Goal: Transaction & Acquisition: Purchase product/service

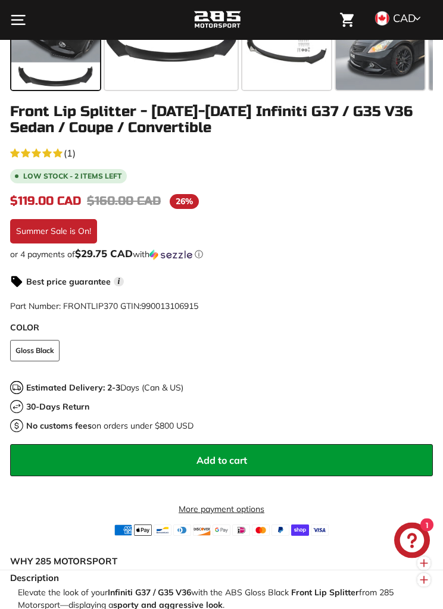
scroll to position [586, 0]
click at [353, 456] on button "Add to cart" at bounding box center [221, 460] width 423 height 32
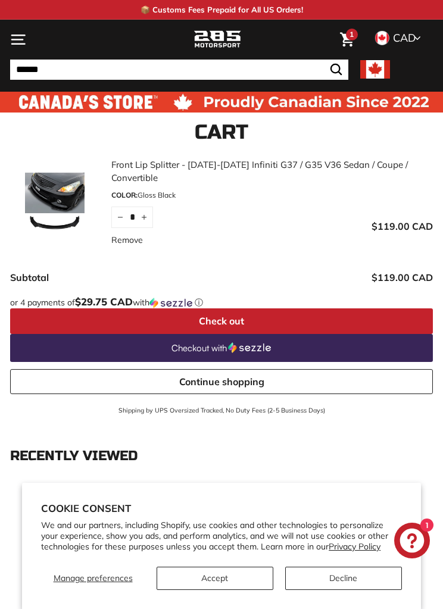
click at [20, 46] on icon ". . ." at bounding box center [18, 40] width 16 height 16
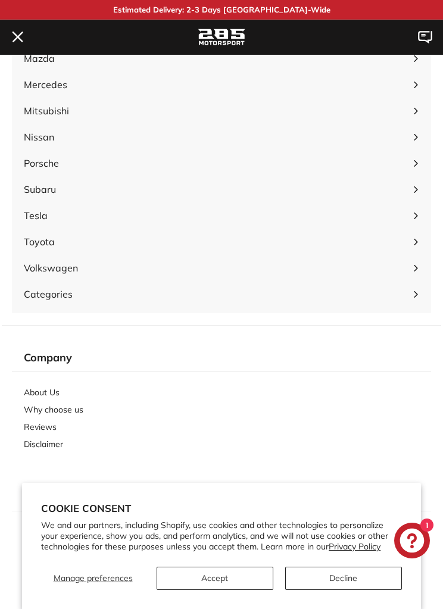
click at [6, 47] on button ". . . Site navigation" at bounding box center [18, 37] width 28 height 35
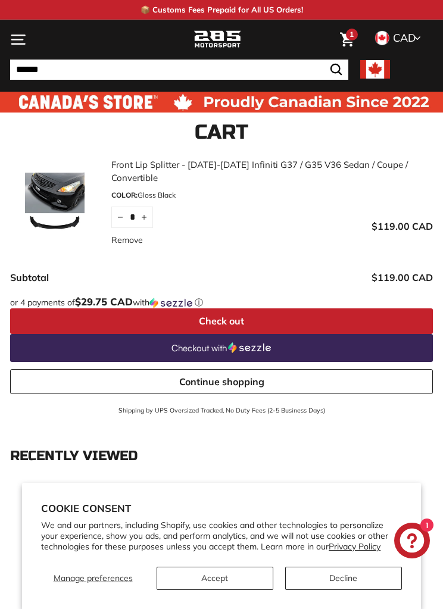
click at [288, 77] on input "Search" at bounding box center [179, 70] width 338 height 20
click at [221, 63] on input "Search" at bounding box center [179, 70] width 338 height 20
type input "*"
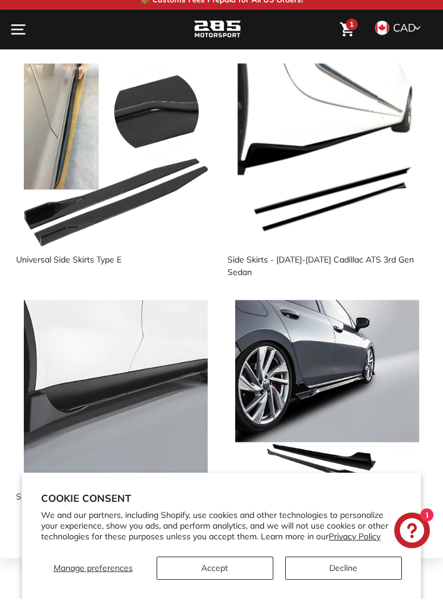
type input "*****"
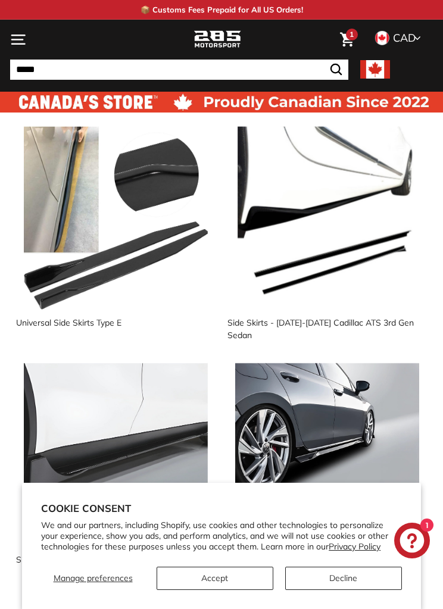
click at [29, 39] on button ". . . Site navigation" at bounding box center [18, 39] width 28 height 35
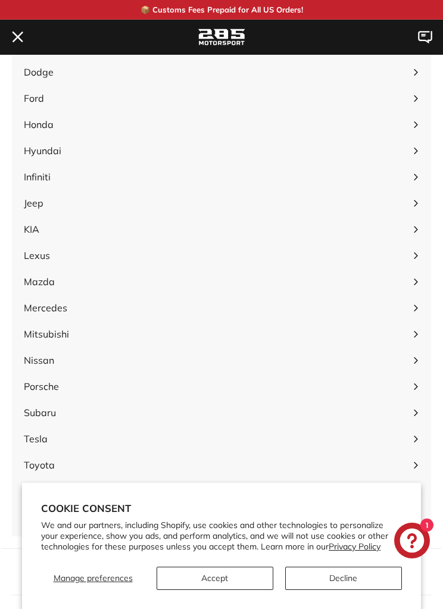
scroll to position [193, 0]
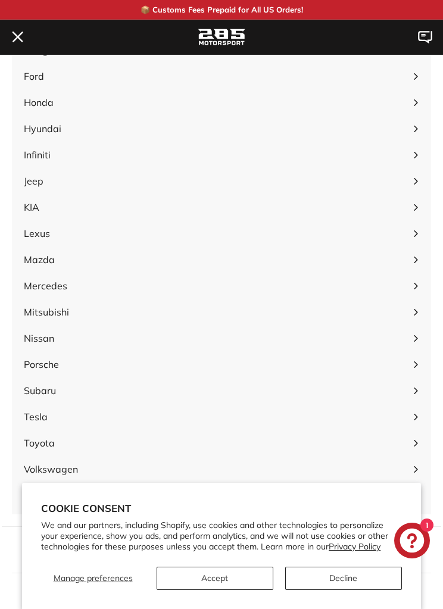
click at [151, 151] on span "Infiniti" at bounding box center [215, 155] width 383 height 14
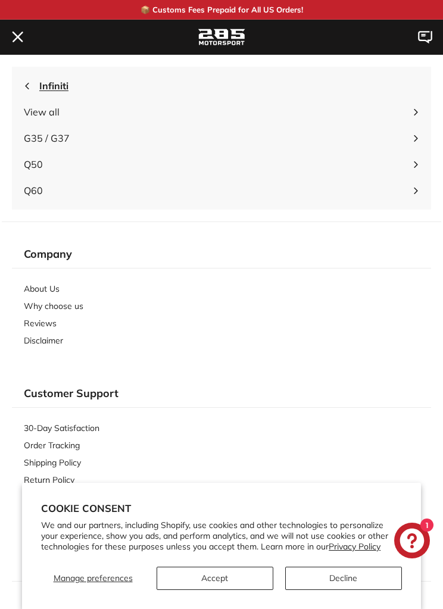
scroll to position [0, 0]
click at [124, 135] on span "G35 / G37" at bounding box center [215, 138] width 383 height 14
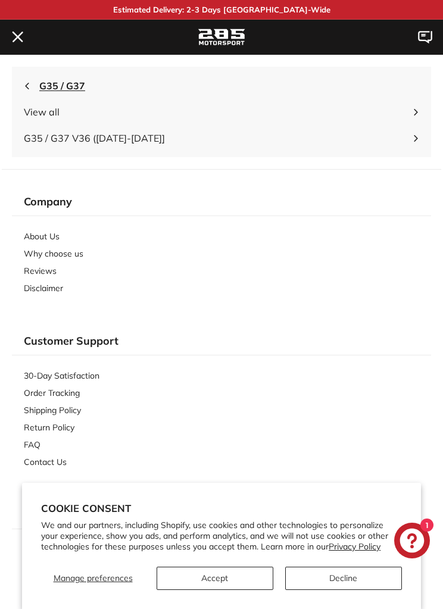
click at [148, 137] on span "G35 / G37 V36 ([DATE]-[DATE]]" at bounding box center [215, 138] width 383 height 14
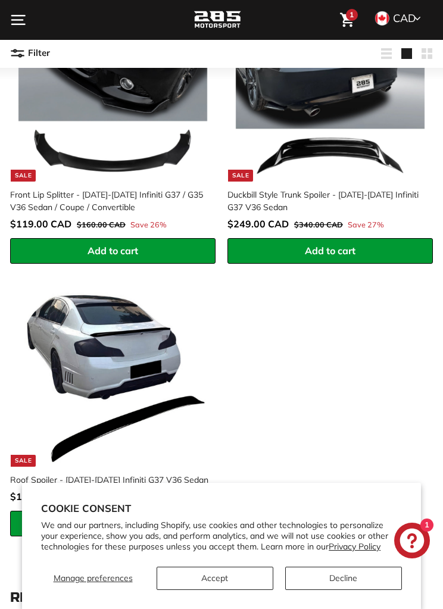
scroll to position [222, 0]
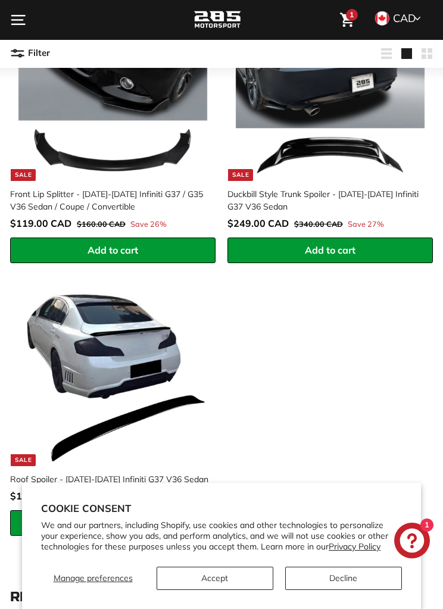
click at [370, 249] on button "Add to cart" at bounding box center [329, 251] width 205 height 26
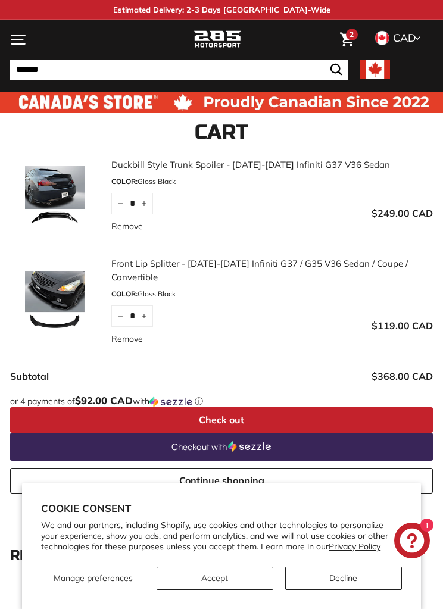
click at [230, 570] on button "Accept" at bounding box center [215, 578] width 117 height 23
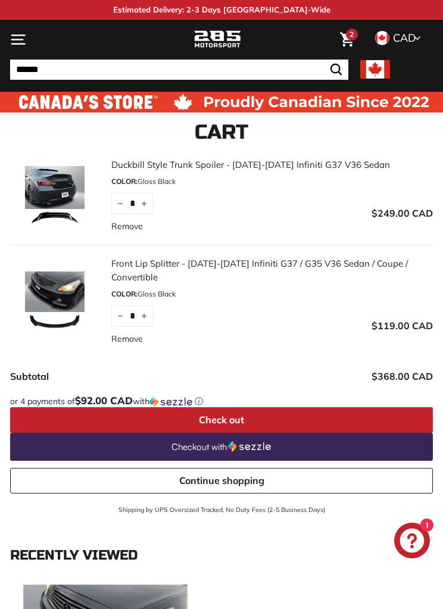
click at [294, 79] on input "Search" at bounding box center [179, 70] width 338 height 20
type input "*"
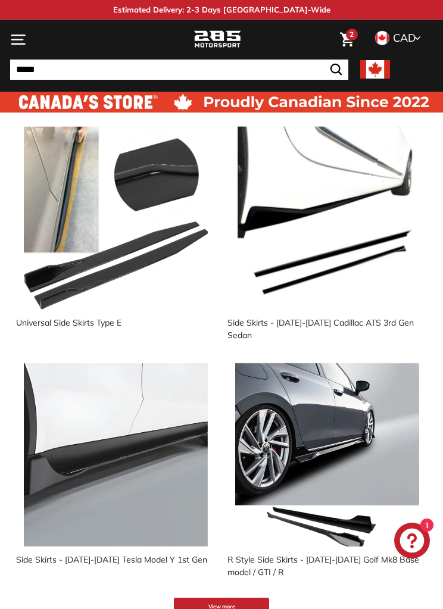
click at [285, 61] on input "*****" at bounding box center [179, 70] width 338 height 20
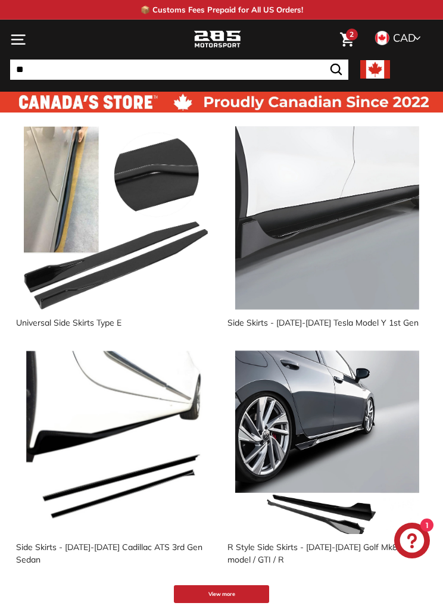
type input "*"
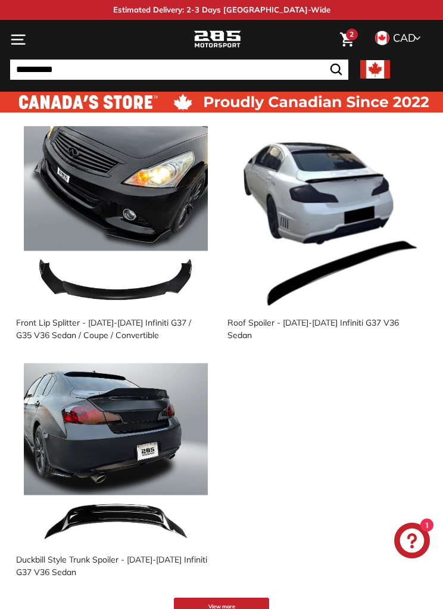
type input "**********"
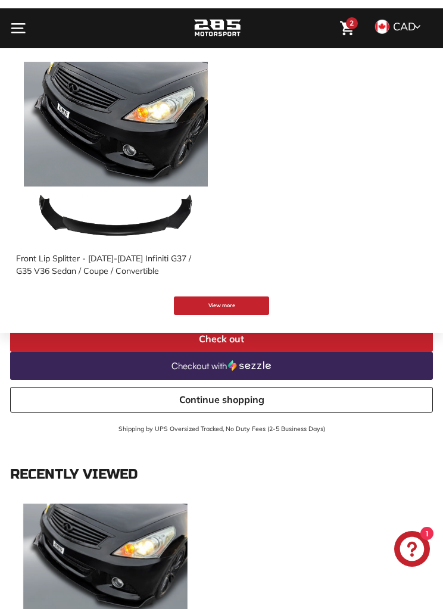
scroll to position [90, 0]
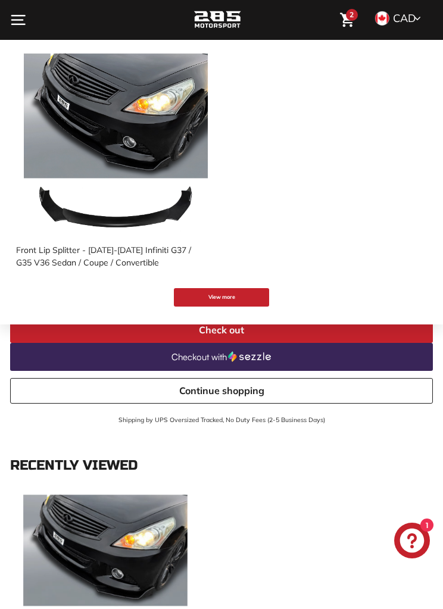
click at [265, 299] on button "View more" at bounding box center [221, 297] width 95 height 18
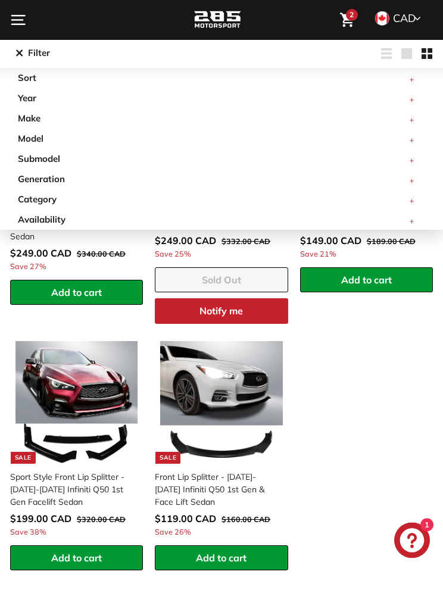
scroll to position [410, 0]
click at [36, 140] on span "Model" at bounding box center [35, 139] width 35 height 14
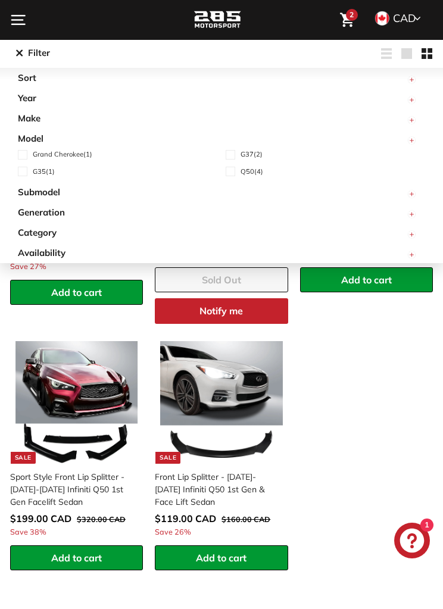
click at [26, 168] on span at bounding box center [25, 172] width 15 height 10
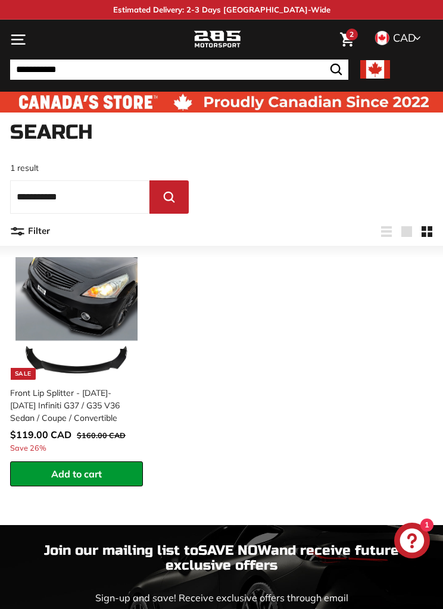
click at [358, 40] on link "2" at bounding box center [347, 40] width 26 height 34
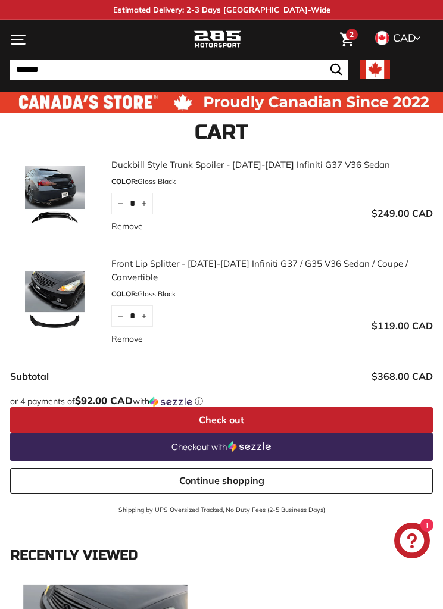
click at [58, 272] on img at bounding box center [54, 301] width 89 height 60
